Goal: Task Accomplishment & Management: Complete application form

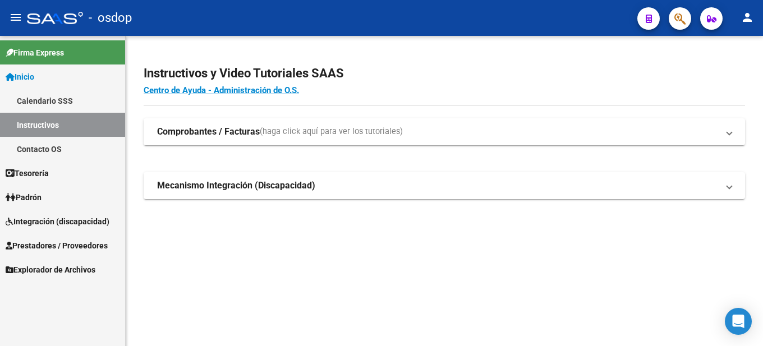
click at [75, 242] on span "Prestadores / Proveedores" at bounding box center [57, 246] width 102 height 12
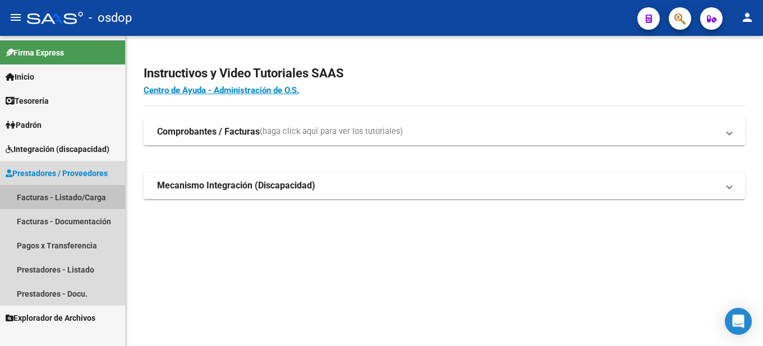
click at [85, 192] on link "Facturas - Listado/Carga" at bounding box center [62, 197] width 125 height 24
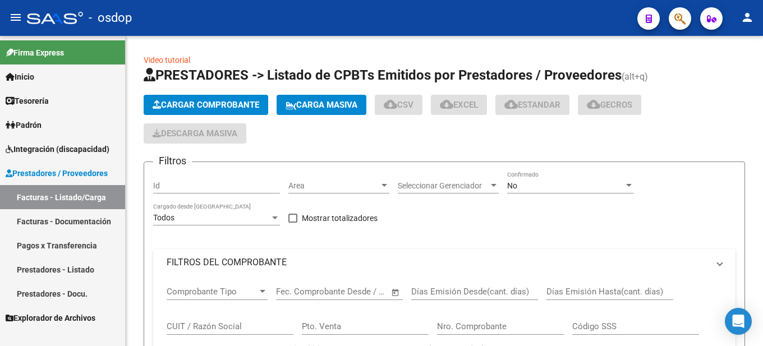
click at [225, 106] on span "Cargar Comprobante" at bounding box center [206, 105] width 107 height 10
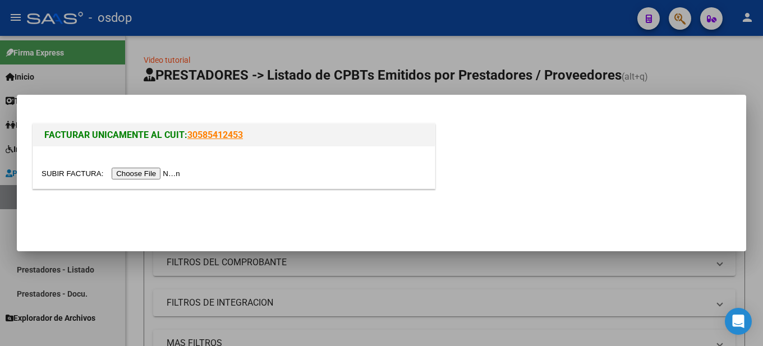
click at [151, 173] on input "file" at bounding box center [113, 174] width 142 height 12
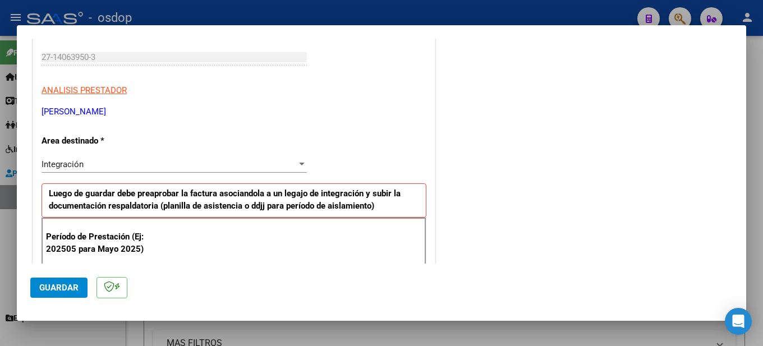
scroll to position [281, 0]
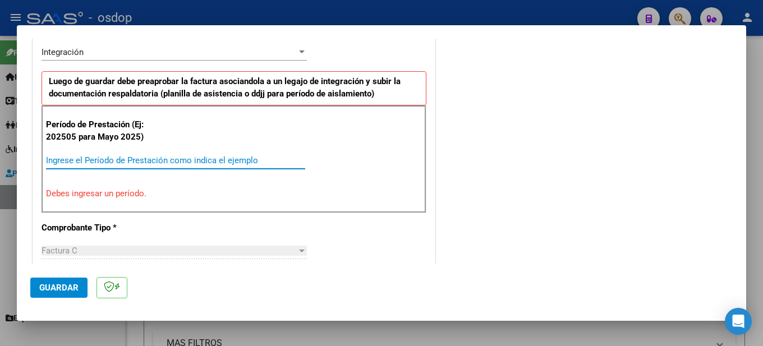
click at [97, 158] on input "Ingrese el Período de Prestación como indica el ejemplo" at bounding box center [175, 160] width 259 height 10
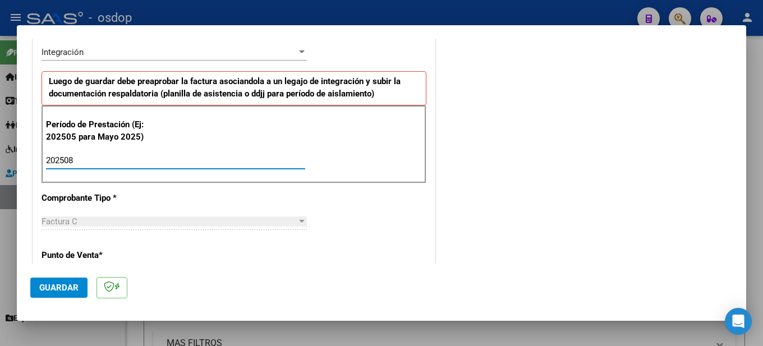
type input "202508"
drag, startPoint x: 382, startPoint y: 198, endPoint x: 374, endPoint y: 198, distance: 7.9
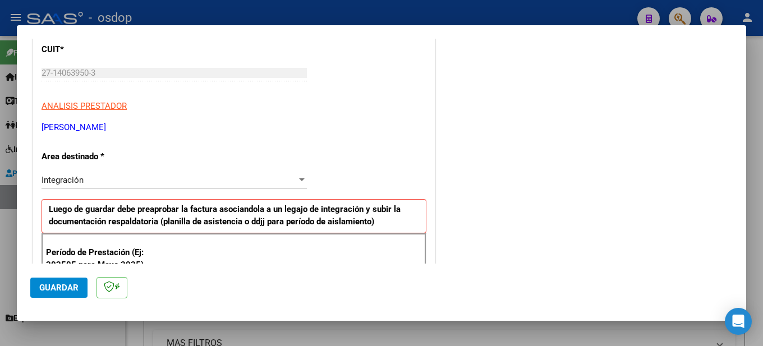
scroll to position [0, 0]
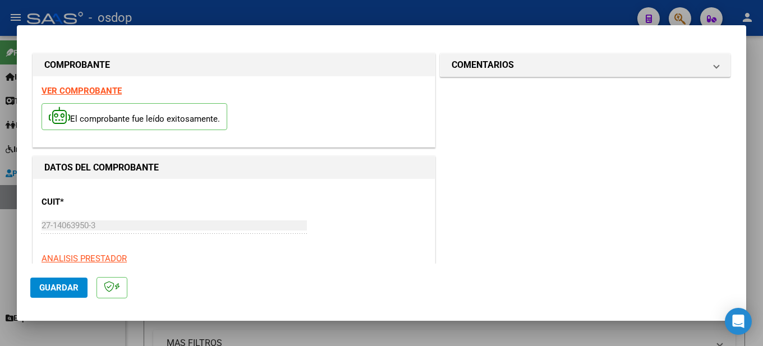
click at [89, 91] on strong "VER COMPROBANTE" at bounding box center [82, 91] width 80 height 10
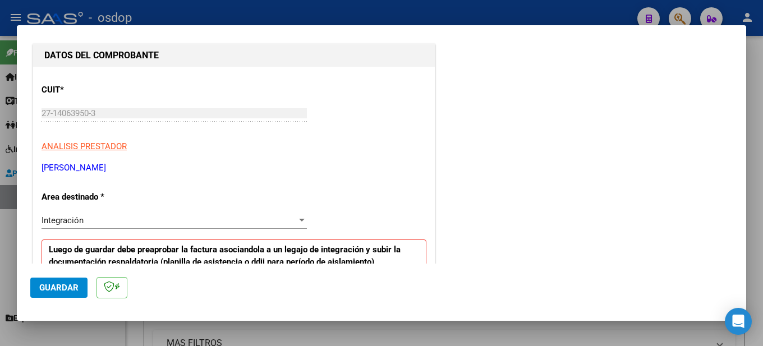
scroll to position [281, 0]
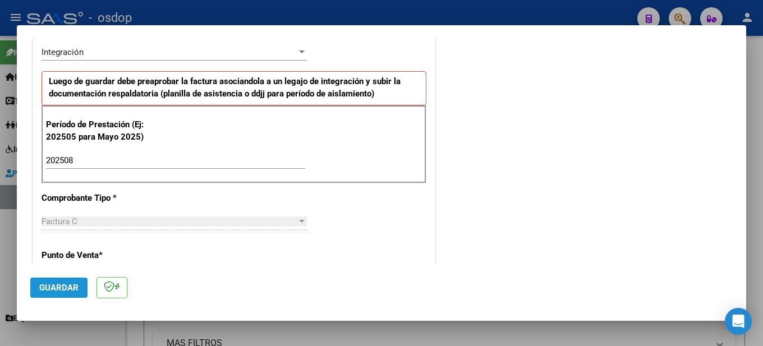
click at [51, 287] on span "Guardar" at bounding box center [58, 288] width 39 height 10
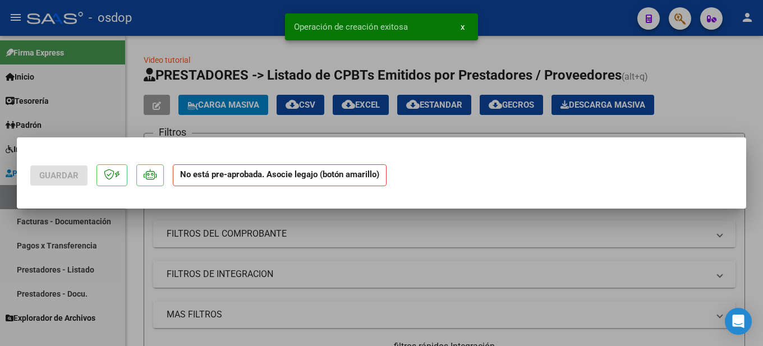
scroll to position [0, 0]
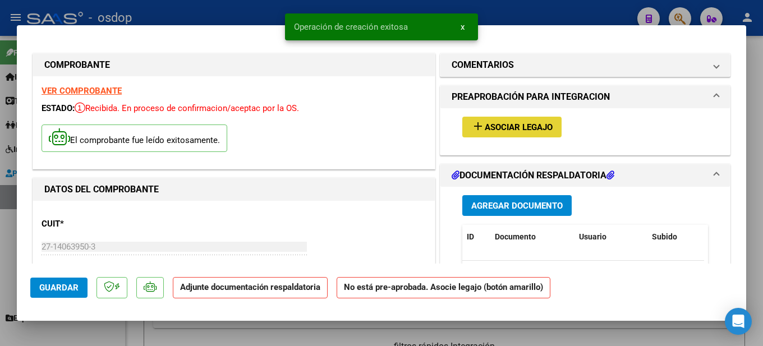
click at [537, 126] on span "Asociar Legajo" at bounding box center [519, 127] width 68 height 10
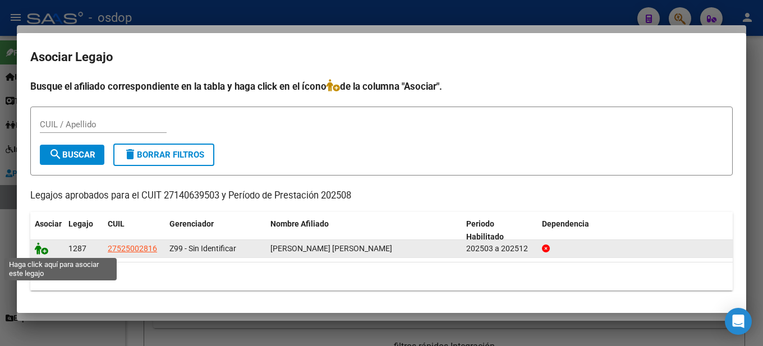
click at [42, 251] on icon at bounding box center [41, 248] width 13 height 12
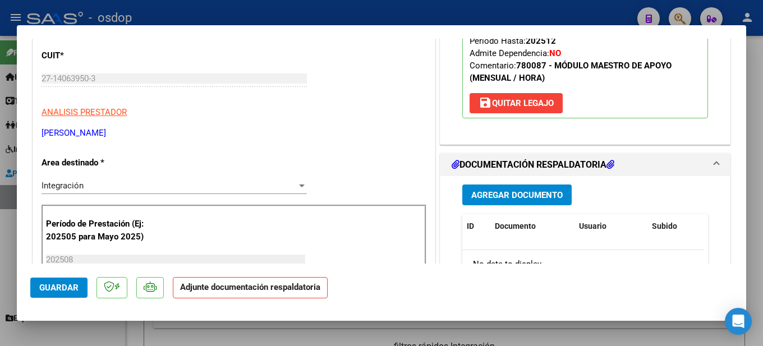
scroll to position [281, 0]
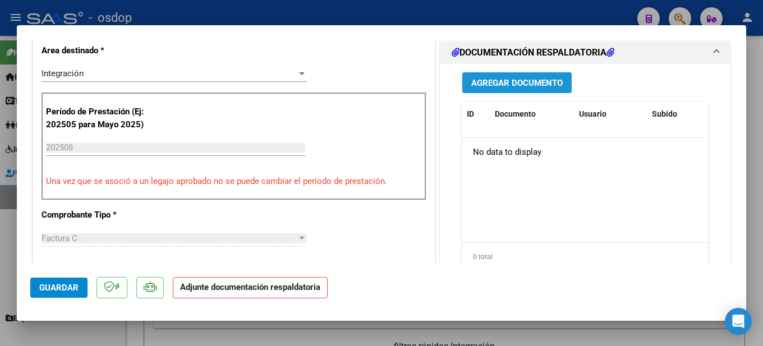
click at [510, 80] on span "Agregar Documento" at bounding box center [517, 83] width 91 height 10
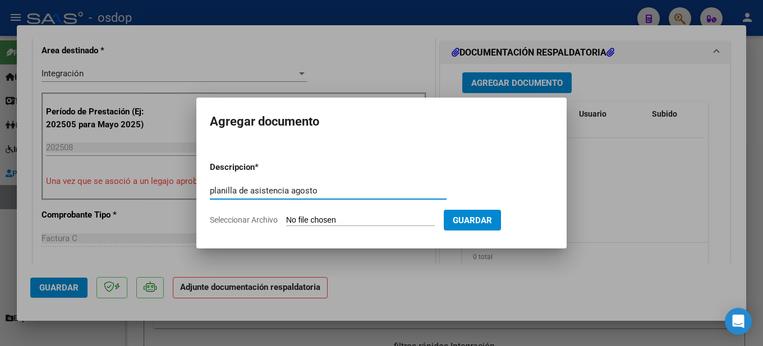
type input "planilla de asistencia agosto"
click at [313, 220] on input "Seleccionar Archivo" at bounding box center [360, 221] width 149 height 11
type input "C:\fakepath\asistencia agosto MA SOFIA10092025.pdf"
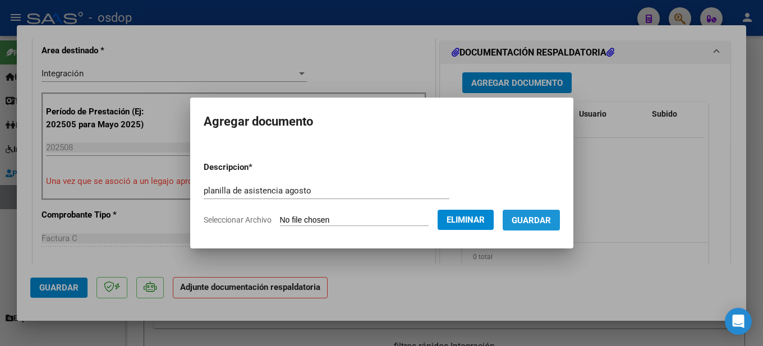
click at [548, 223] on span "Guardar" at bounding box center [531, 221] width 39 height 10
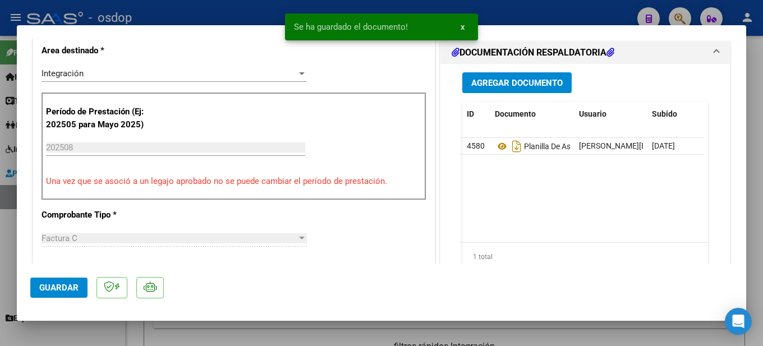
click at [755, 224] on div at bounding box center [381, 173] width 763 height 346
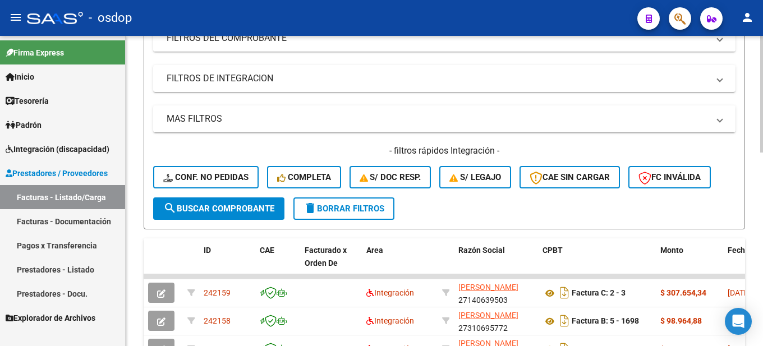
scroll to position [0, 0]
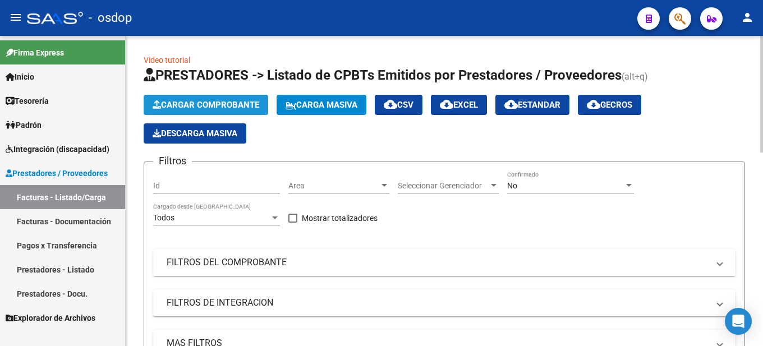
click at [236, 105] on span "Cargar Comprobante" at bounding box center [206, 105] width 107 height 10
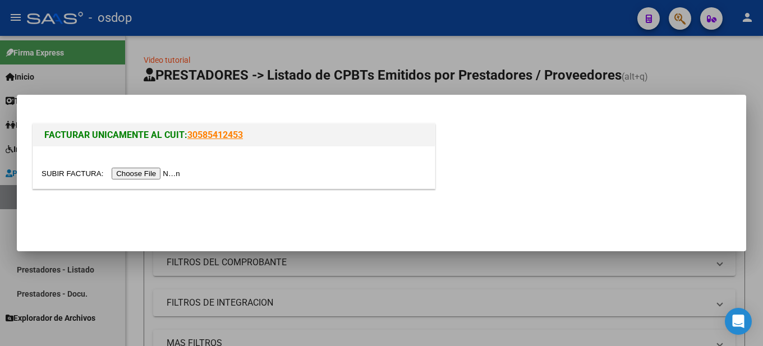
click at [143, 170] on input "file" at bounding box center [113, 174] width 142 height 12
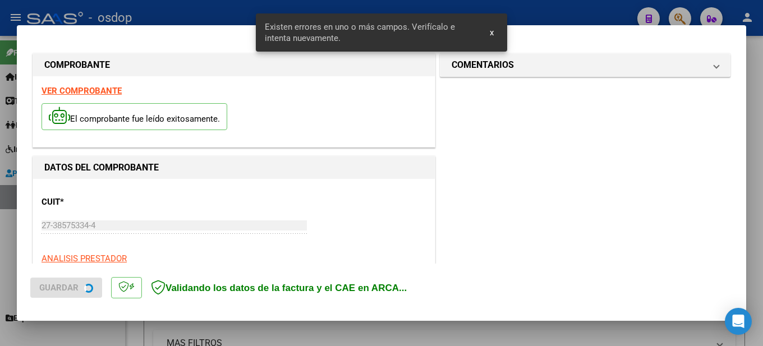
scroll to position [278, 0]
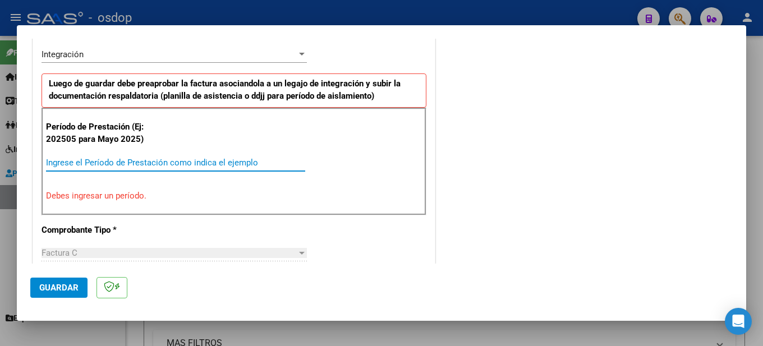
click at [112, 167] on input "Ingrese el Período de Prestación como indica el ejemplo" at bounding box center [175, 163] width 259 height 10
click at [89, 158] on input "Ingrese el Período de Prestación como indica el ejemplo" at bounding box center [175, 163] width 259 height 10
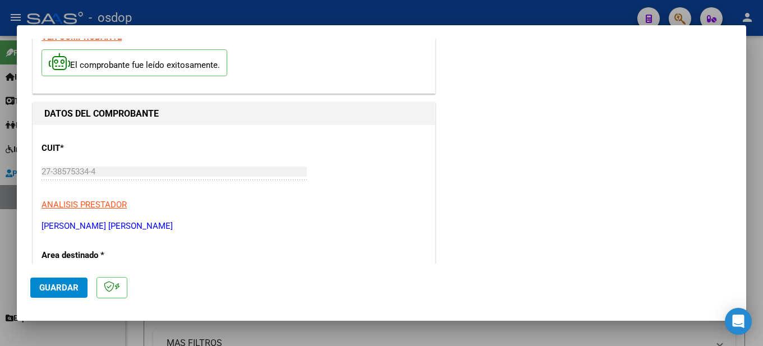
scroll to position [0, 0]
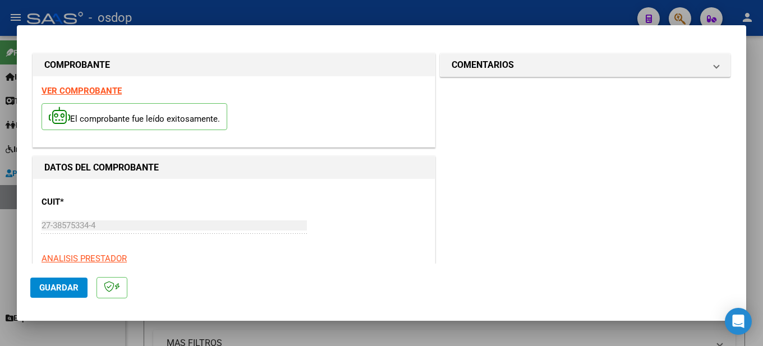
type input "202508"
click at [103, 88] on strong "VER COMPROBANTE" at bounding box center [82, 91] width 80 height 10
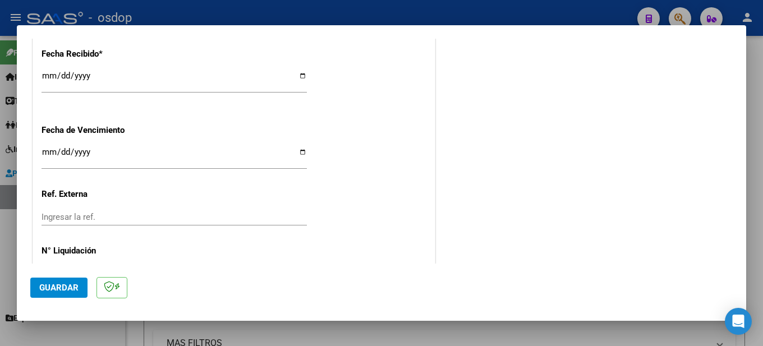
scroll to position [826, 0]
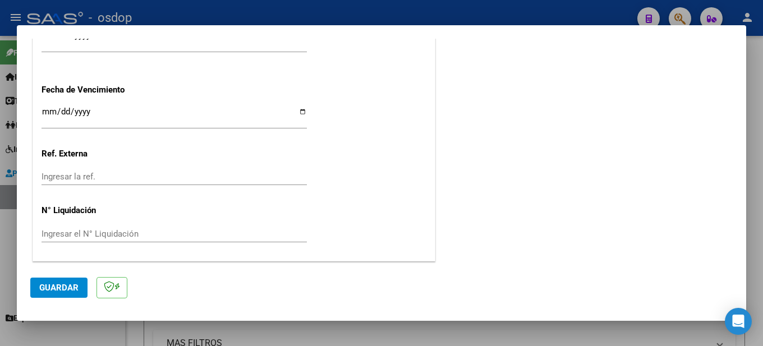
click at [62, 283] on span "Guardar" at bounding box center [58, 288] width 39 height 10
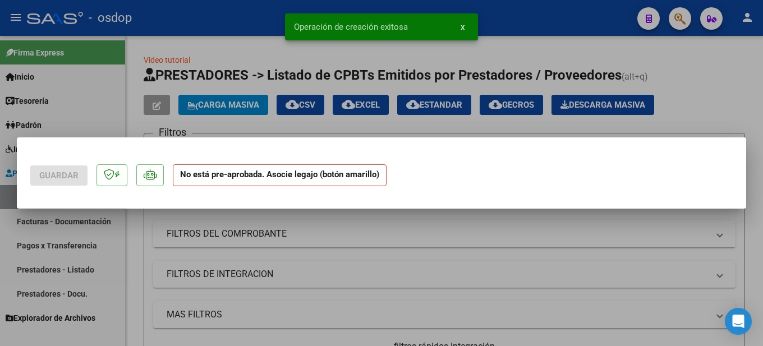
scroll to position [0, 0]
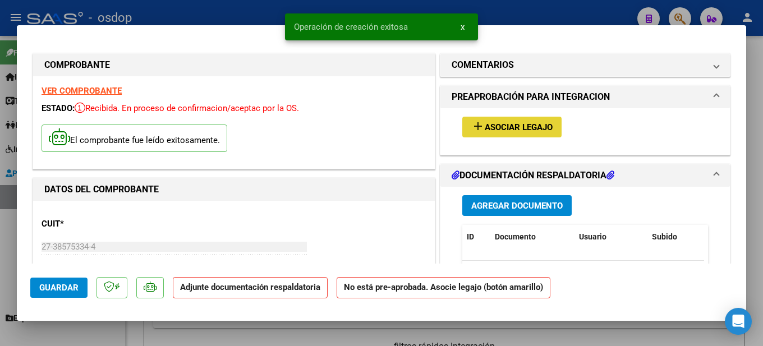
click at [509, 127] on span "Asociar Legajo" at bounding box center [519, 127] width 68 height 10
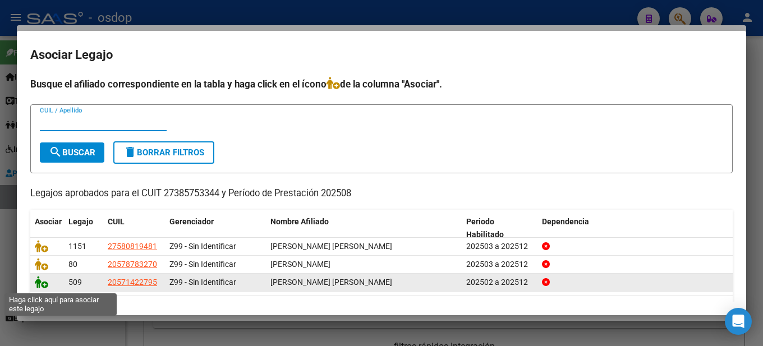
click at [46, 287] on icon at bounding box center [41, 282] width 13 height 12
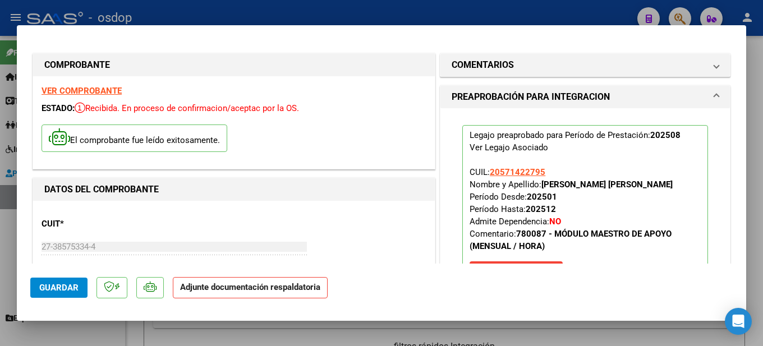
scroll to position [168, 0]
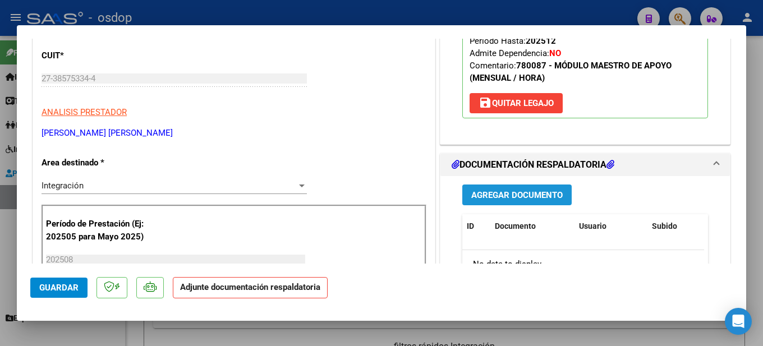
click at [521, 200] on span "Agregar Documento" at bounding box center [517, 195] width 91 height 10
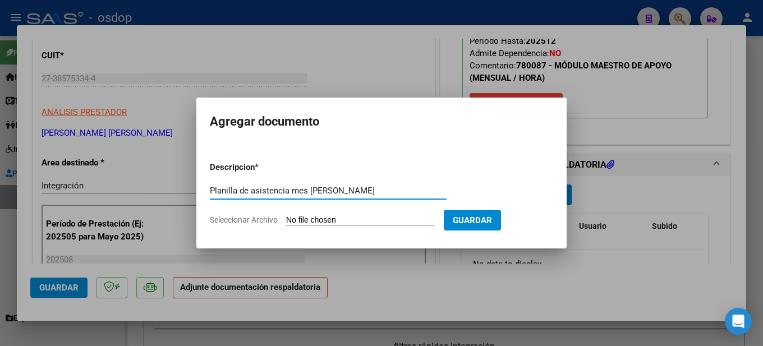
type input "Planilla de asistencia mes [PERSON_NAME]"
drag, startPoint x: 381, startPoint y: 220, endPoint x: 374, endPoint y: 216, distance: 8.3
click at [378, 218] on input "Seleccionar Archivo" at bounding box center [360, 221] width 149 height 11
type input "C:\fakepath\planilla de asistencia agosto MA [PERSON_NAME].jpg"
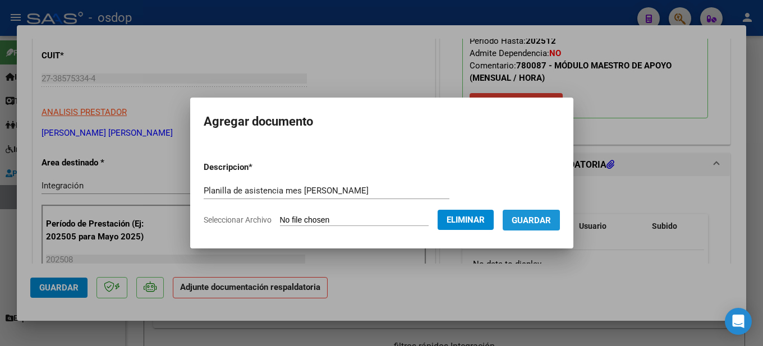
click at [542, 223] on span "Guardar" at bounding box center [531, 221] width 39 height 10
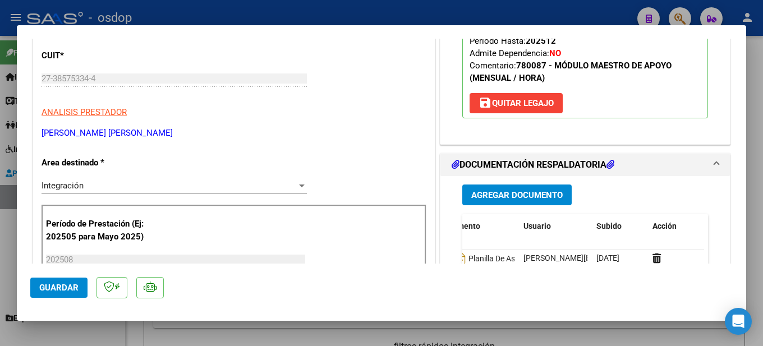
scroll to position [0, 0]
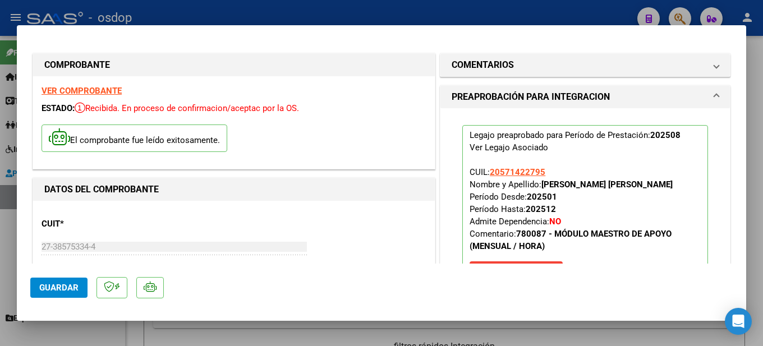
click at [751, 113] on div at bounding box center [381, 173] width 763 height 346
